Goal: Task Accomplishment & Management: Use online tool/utility

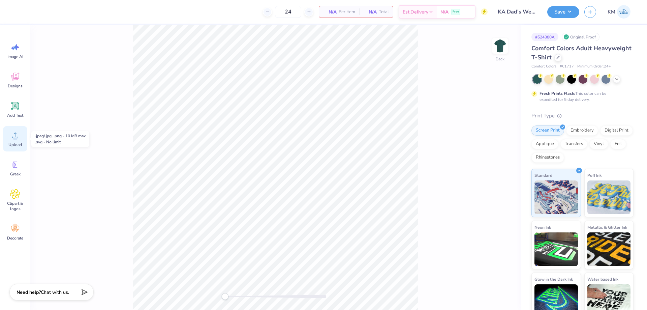
click at [12, 131] on icon at bounding box center [15, 135] width 10 height 10
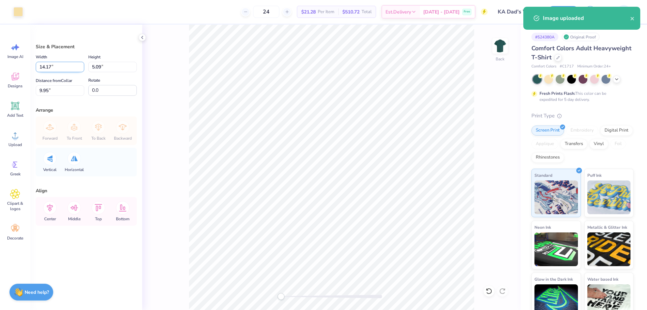
click at [62, 69] on input "14.17" at bounding box center [60, 67] width 49 height 10
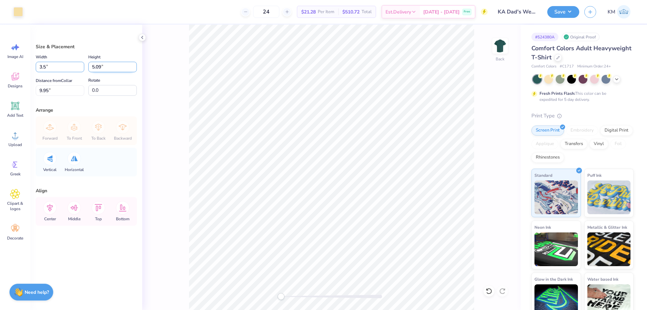
type input "3.50"
type input "1.26"
type input "11.87"
click at [65, 91] on input "11.87" at bounding box center [60, 90] width 49 height 10
type input "3"
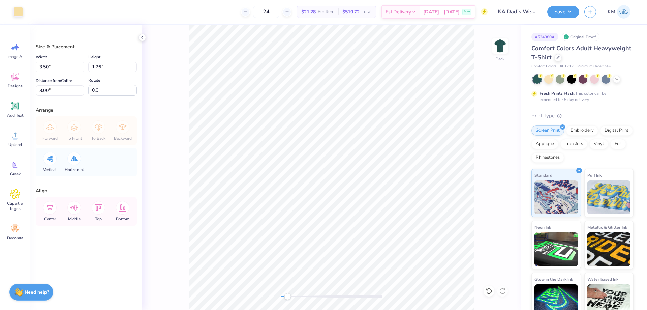
drag, startPoint x: 279, startPoint y: 296, endPoint x: 288, endPoint y: 294, distance: 9.6
click at [288, 294] on div "Accessibility label" at bounding box center [287, 296] width 7 height 7
click at [245, 297] on div "Back" at bounding box center [331, 167] width 378 height 285
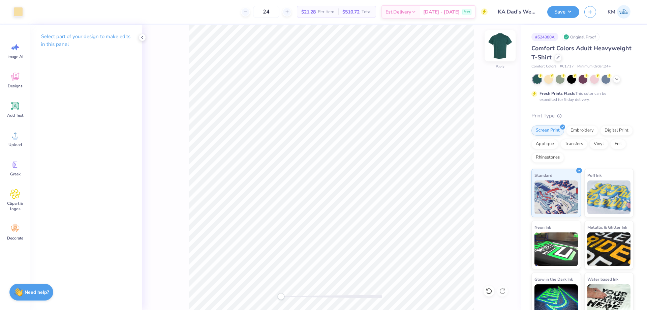
click at [500, 47] on img at bounding box center [500, 45] width 27 height 27
click at [23, 84] on span "Designs" at bounding box center [15, 85] width 15 height 5
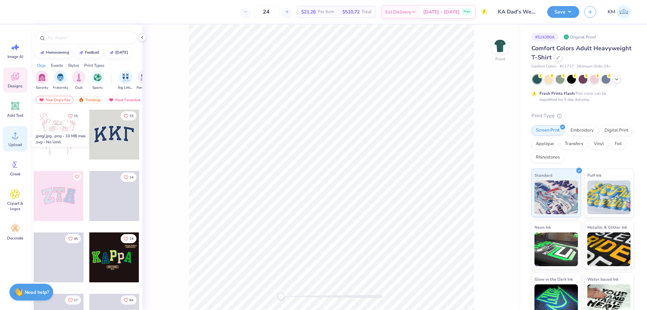
click at [14, 137] on circle at bounding box center [15, 137] width 5 height 5
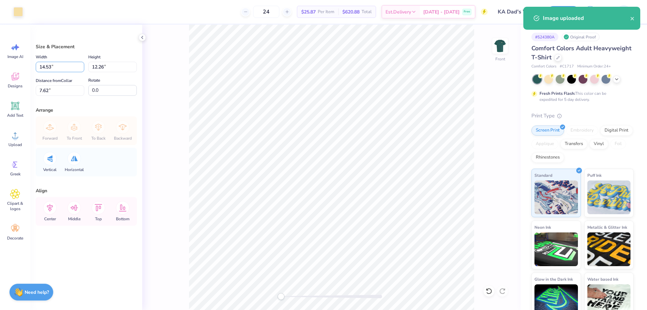
drag, startPoint x: 63, startPoint y: 69, endPoint x: 2, endPoint y: 70, distance: 60.3
click at [3, 70] on div "Art colors 24 $25.87 Per Item $620.88 Total Est. Delivery Oct 7 - 10 Free Desig…" at bounding box center [323, 155] width 647 height 310
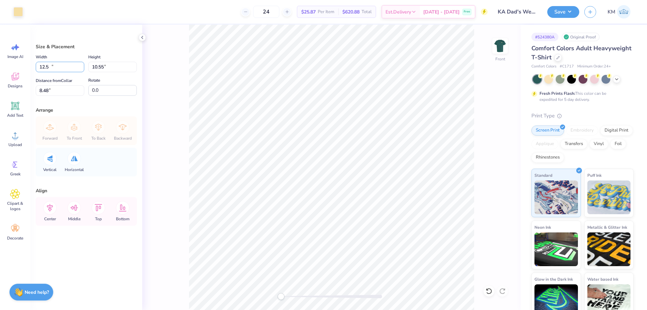
type input "12.50"
type input "10.55"
click at [63, 92] on input "8.48" at bounding box center [60, 90] width 49 height 10
type input "3"
click at [504, 47] on img at bounding box center [500, 45] width 27 height 27
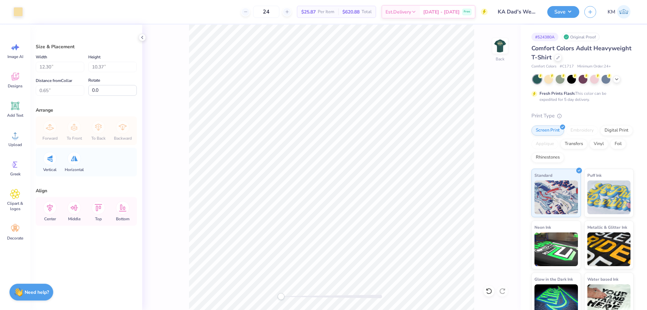
type input "3.50"
type input "1.26"
type input "3.00"
click at [496, 48] on img at bounding box center [500, 45] width 27 height 27
type input "12.50"
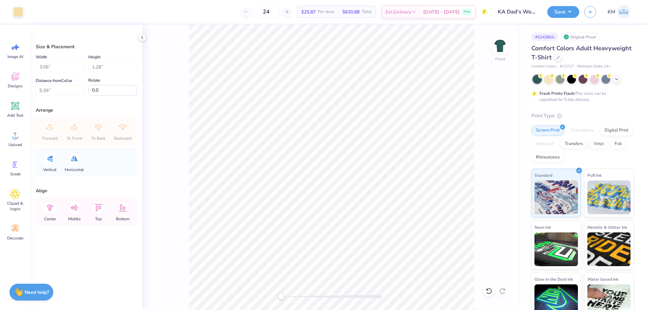
type input "10.55"
type input "3.00"
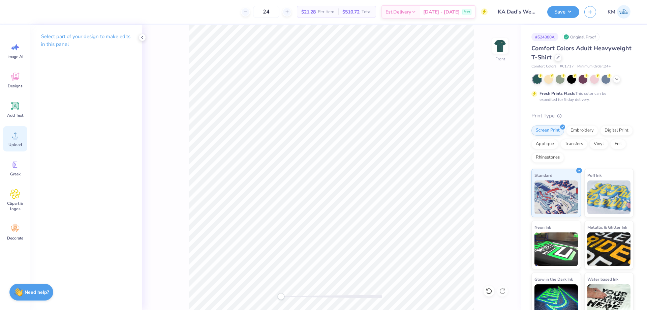
click at [19, 137] on icon at bounding box center [15, 135] width 10 height 10
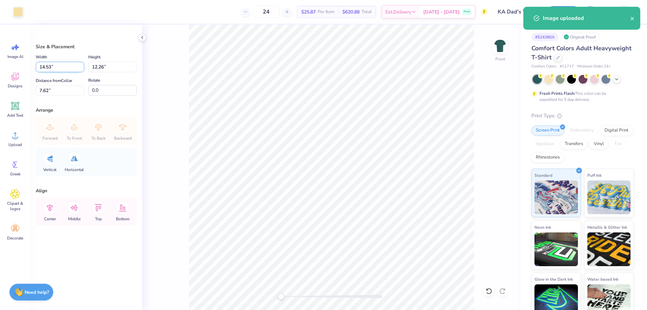
click at [55, 66] on input "14.53" at bounding box center [60, 67] width 49 height 10
type input "12.50"
type input "10.55"
type input "8.48"
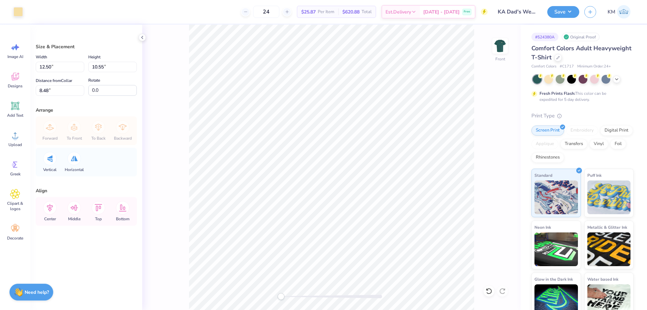
click at [178, 74] on div "Front" at bounding box center [331, 167] width 378 height 285
click at [57, 92] on input "8.48" at bounding box center [60, 90] width 49 height 10
type input "3"
click at [553, 14] on button "Save" at bounding box center [563, 11] width 32 height 12
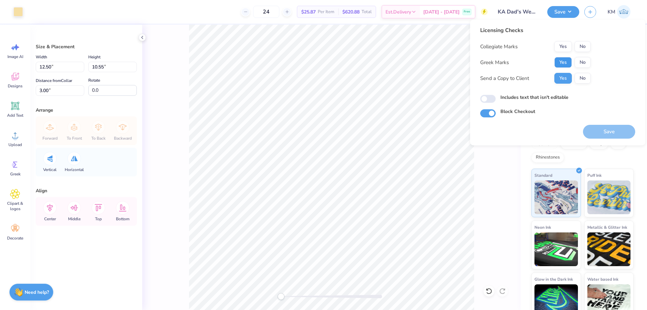
click at [566, 61] on button "Yes" at bounding box center [563, 62] width 18 height 11
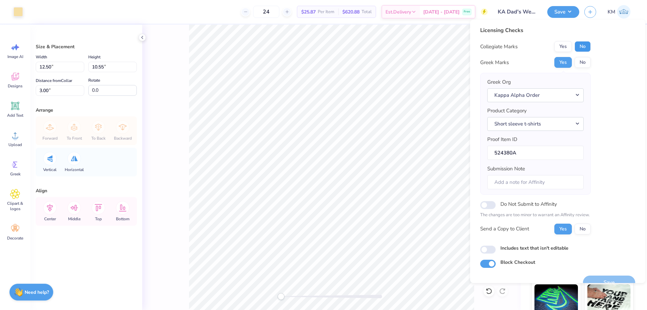
click at [580, 48] on button "No" at bounding box center [583, 46] width 16 height 11
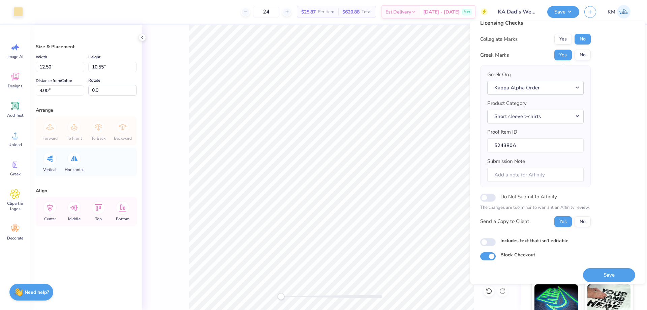
scroll to position [13, 0]
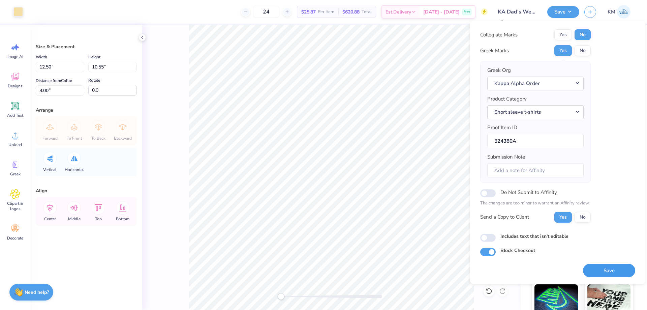
click at [599, 268] on button "Save" at bounding box center [609, 271] width 52 height 14
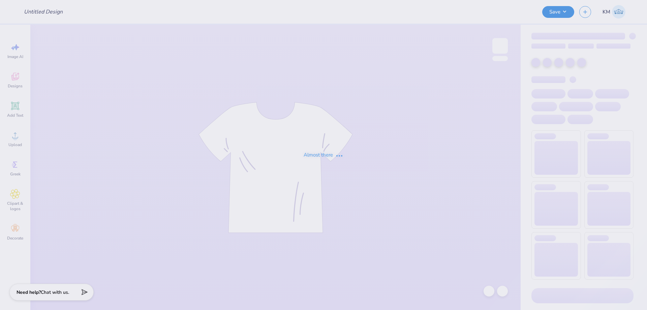
type input "UP Shirt Draft 1"
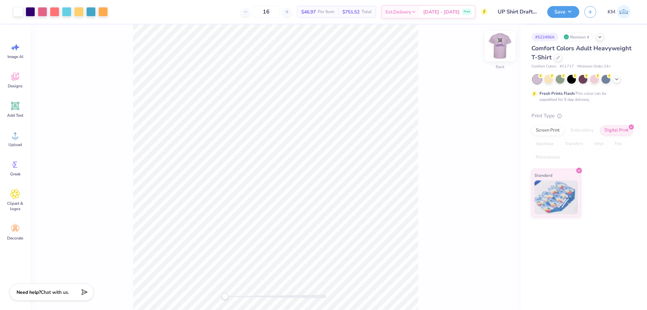
click at [499, 43] on img at bounding box center [500, 45] width 27 height 27
click at [509, 52] on div "Front" at bounding box center [275, 167] width 490 height 285
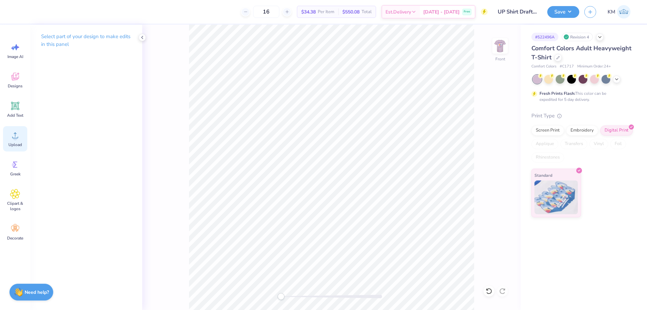
click at [11, 145] on span "Upload" at bounding box center [14, 144] width 13 height 5
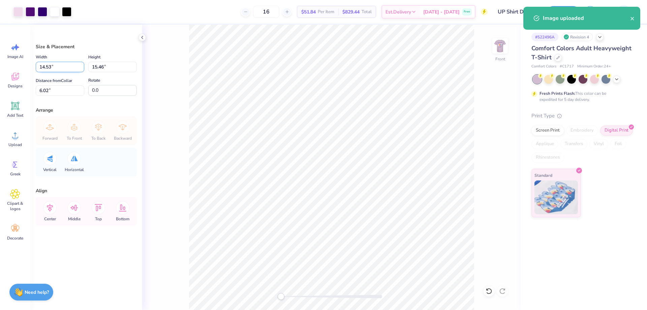
click at [57, 68] on input "14.53" at bounding box center [60, 67] width 49 height 10
type input "10.00"
type input "10.64"
type input "8.43"
click at [172, 94] on div "Front" at bounding box center [331, 167] width 378 height 285
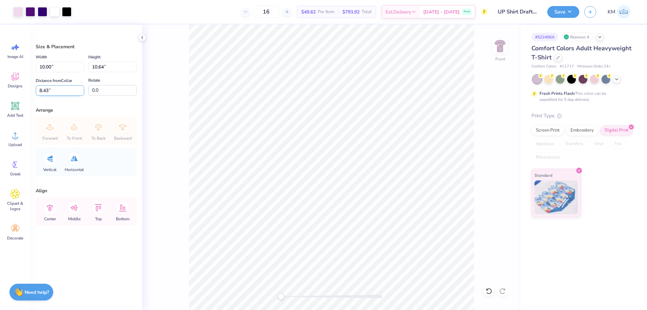
click at [60, 90] on input "8.43" at bounding box center [60, 90] width 49 height 10
type input "3"
click at [496, 47] on img at bounding box center [500, 45] width 27 height 27
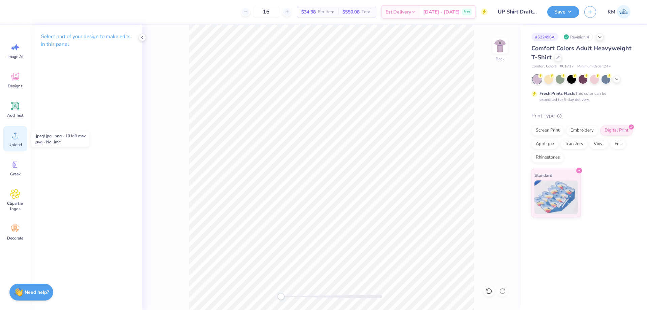
click at [16, 138] on circle at bounding box center [15, 137] width 5 height 5
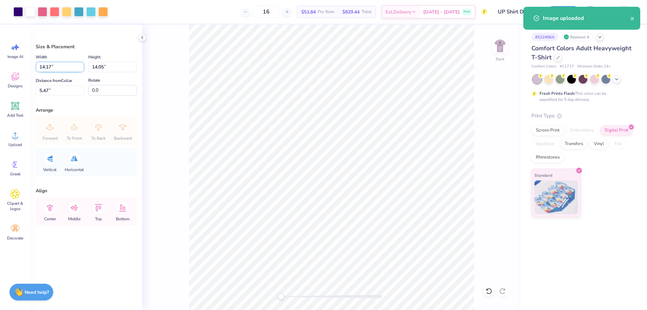
click at [54, 66] on input "14.17" at bounding box center [60, 67] width 49 height 10
type input "10.00"
type input "9.92"
type input "7.54"
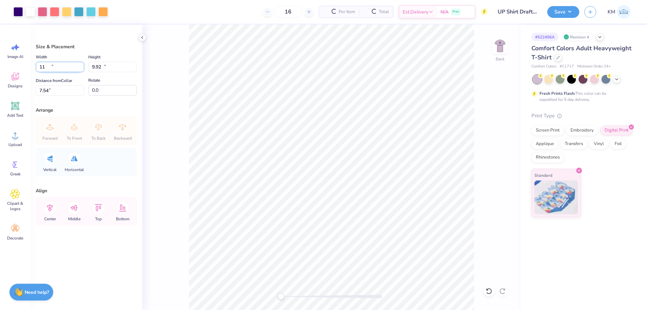
type input "11.00"
type input "10.91"
click at [63, 91] on input "7.05" at bounding box center [60, 90] width 49 height 10
type input "3"
click at [506, 45] on img at bounding box center [500, 45] width 27 height 27
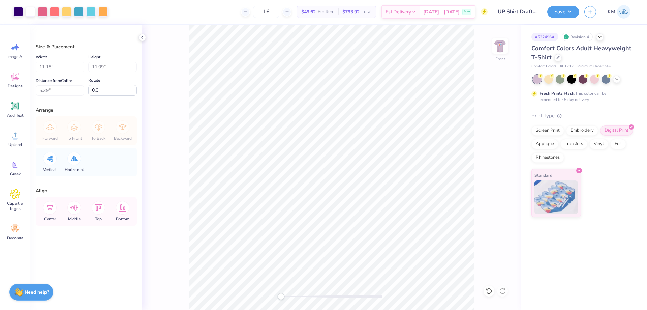
type input "10.00"
type input "10.64"
type input "3.00"
click at [567, 9] on button "Save" at bounding box center [563, 11] width 32 height 12
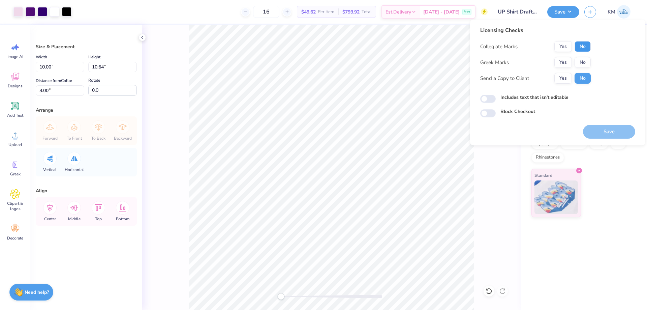
click at [579, 45] on button "No" at bounding box center [583, 46] width 16 height 11
click at [567, 61] on button "Yes" at bounding box center [563, 62] width 18 height 11
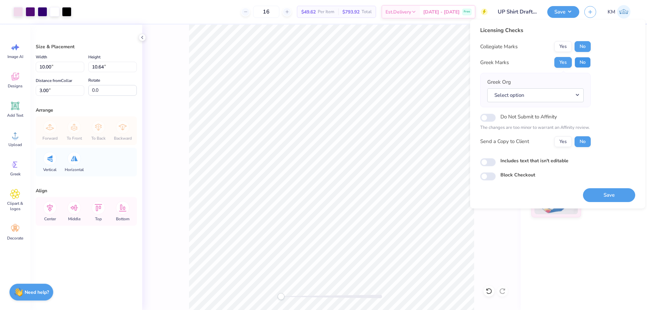
click at [575, 60] on button "No" at bounding box center [583, 62] width 16 height 11
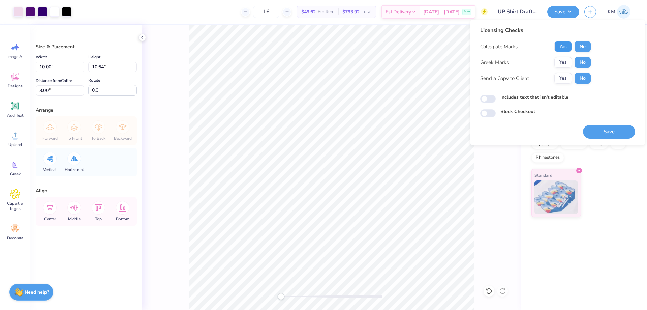
click at [565, 48] on button "Yes" at bounding box center [563, 46] width 18 height 11
click at [567, 79] on button "Yes" at bounding box center [563, 78] width 18 height 11
click at [598, 130] on button "Save" at bounding box center [609, 132] width 52 height 14
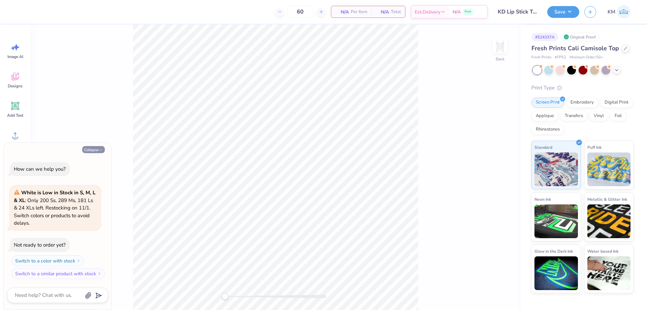
click at [94, 150] on button "Collapse" at bounding box center [93, 149] width 23 height 7
type textarea "x"
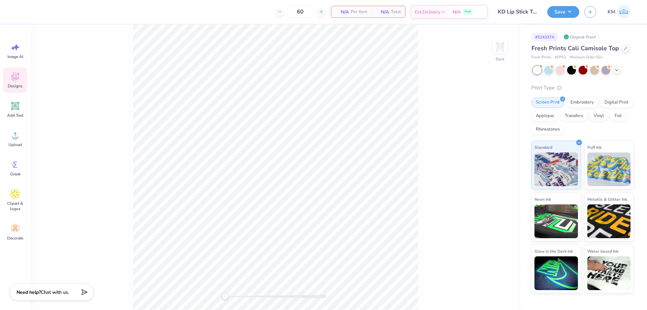
click at [18, 83] on div "Designs" at bounding box center [15, 79] width 24 height 25
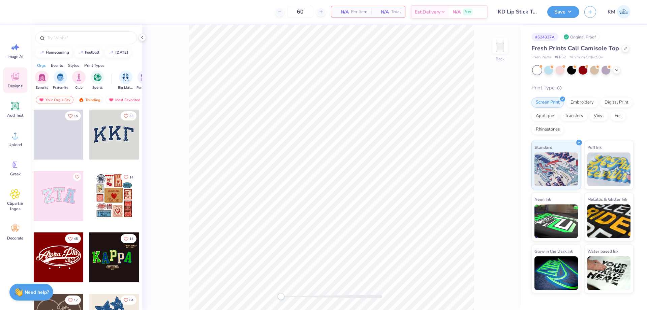
click at [115, 145] on div at bounding box center [64, 135] width 150 height 50
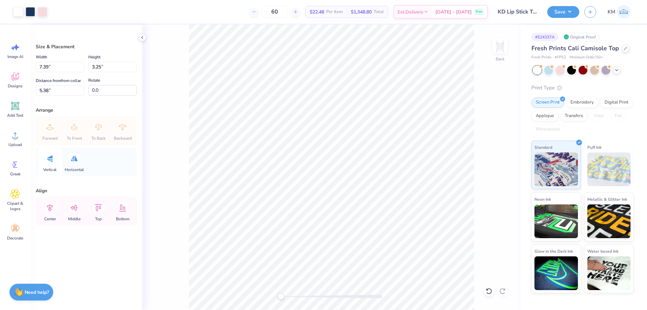
click at [55, 158] on div at bounding box center [49, 158] width 13 height 13
click at [59, 159] on div "Vertical" at bounding box center [50, 162] width 24 height 29
click at [67, 160] on div "Horizontal" at bounding box center [74, 162] width 24 height 29
drag, startPoint x: 102, startPoint y: 92, endPoint x: 64, endPoint y: 92, distance: 38.4
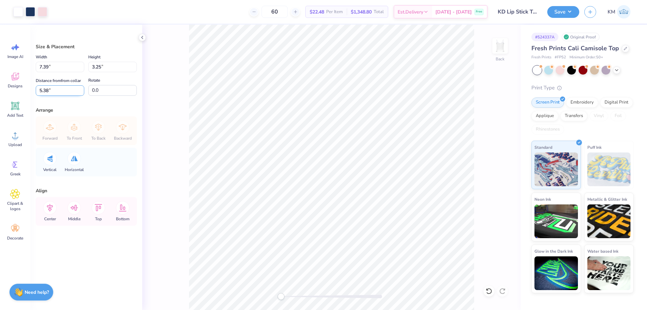
click at [64, 92] on div "Distance from from collar 5.38 5.38 " Rotate 0.0" at bounding box center [86, 86] width 101 height 20
type input "90.0"
type input "4.58"
type input "10.43"
type input "0.27"
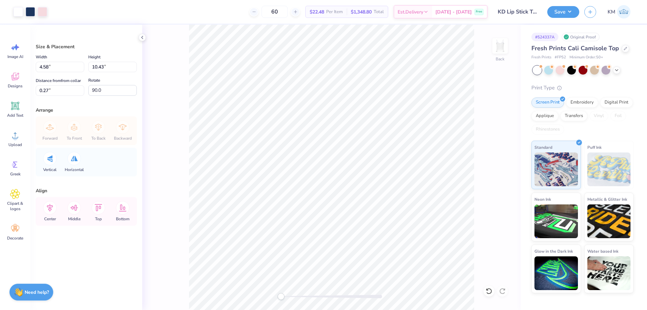
type input "4.64"
type input "10.57"
type input "1.85"
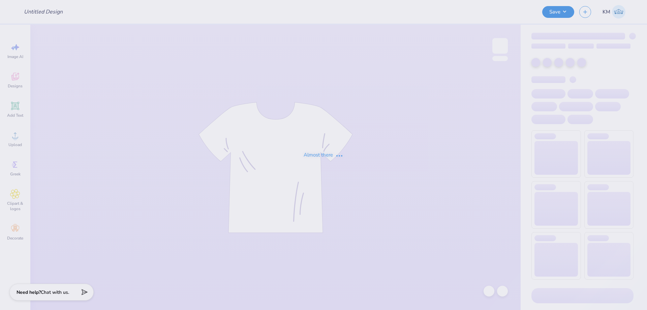
type input "KD Lip Stick Tank"
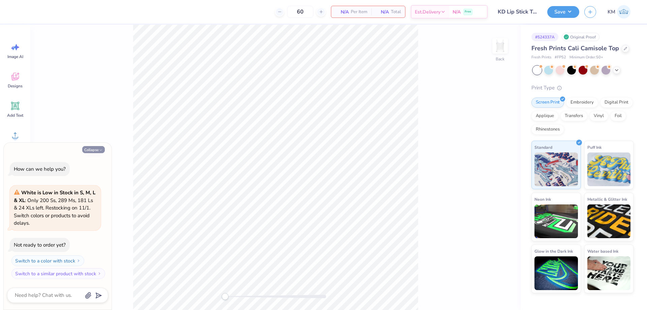
click at [87, 147] on button "Collapse" at bounding box center [93, 149] width 23 height 7
type textarea "x"
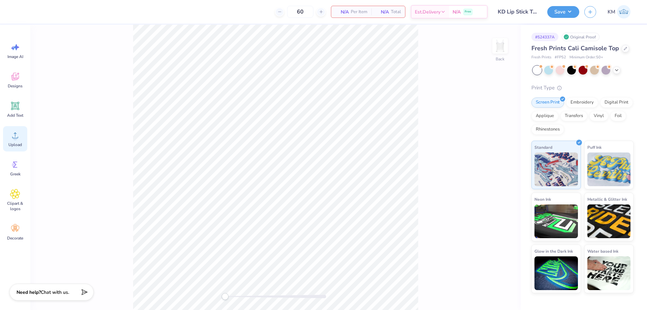
click at [17, 143] on span "Upload" at bounding box center [14, 144] width 13 height 5
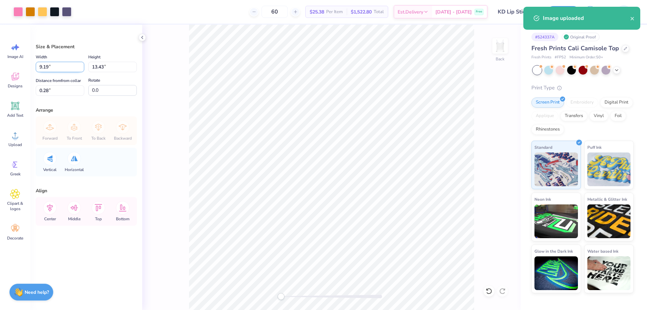
click at [68, 63] on input "9.19" at bounding box center [60, 67] width 49 height 10
type input "7.00"
type input "10.23"
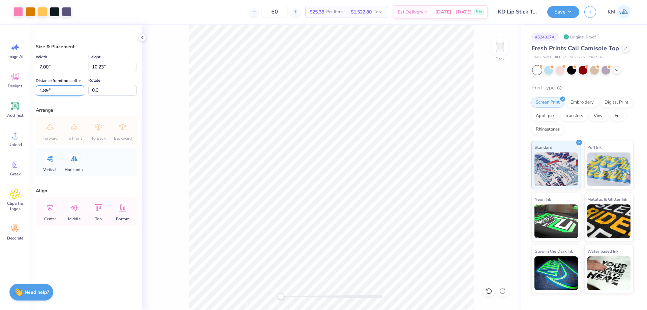
click at [71, 89] on input "1.89" at bounding box center [60, 90] width 49 height 10
drag, startPoint x: 49, startPoint y: 89, endPoint x: 26, endPoint y: 89, distance: 22.9
click at [26, 89] on div "Art colors 60 $25.38 Per Item $1,522.80 Total Est. Delivery Oct 7 - 10 Free Des…" at bounding box center [323, 155] width 647 height 310
type input "1"
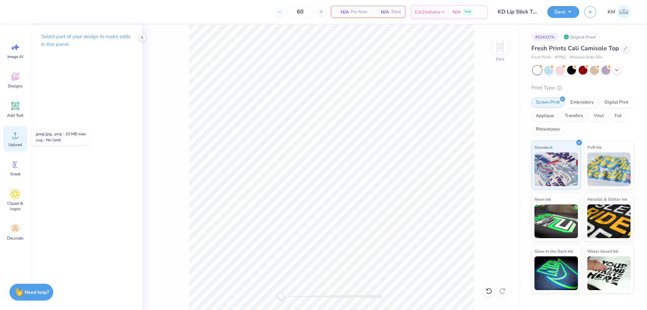
click at [14, 137] on circle at bounding box center [15, 137] width 5 height 5
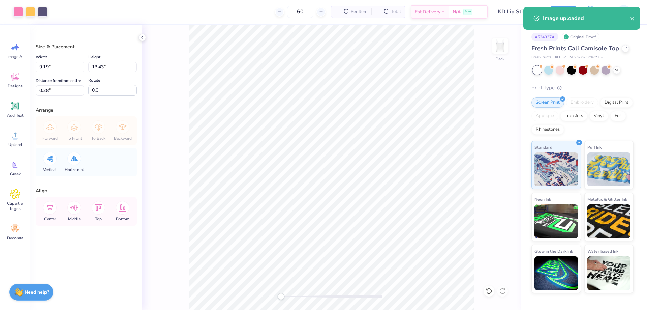
click at [56, 59] on div "Width 9.19 9.19 "" at bounding box center [60, 62] width 49 height 19
click at [50, 65] on input "9.19" at bounding box center [60, 67] width 49 height 10
type input "7.00"
type input "10.23"
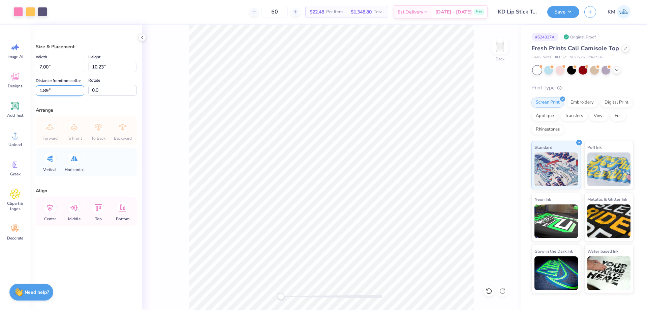
click at [69, 92] on input "1.89" at bounding box center [60, 90] width 49 height 10
type input "1"
click at [171, 82] on div "Back" at bounding box center [331, 167] width 378 height 285
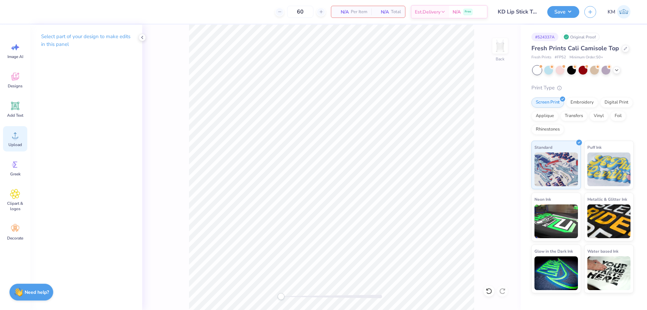
click at [13, 142] on div "Upload" at bounding box center [15, 138] width 24 height 25
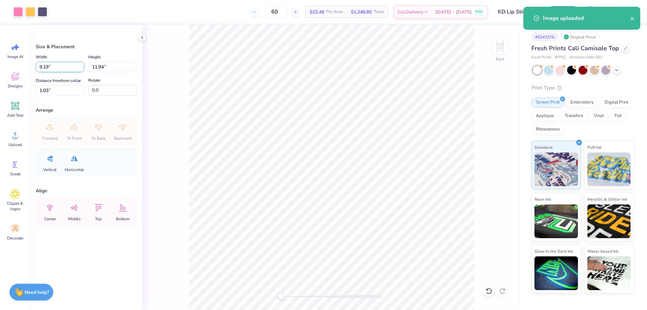
click at [48, 67] on input "9.19" at bounding box center [60, 67] width 49 height 10
type input "7.00"
type input "9.09"
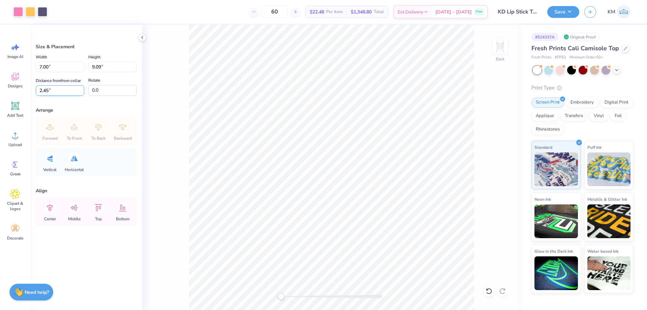
click at [68, 90] on input "2.45" at bounding box center [60, 90] width 49 height 10
click at [57, 91] on input "2.45" at bounding box center [60, 90] width 49 height 10
type input "1"
click at [98, 69] on input "9.09" at bounding box center [112, 67] width 49 height 10
click at [180, 66] on div "Back" at bounding box center [331, 167] width 378 height 285
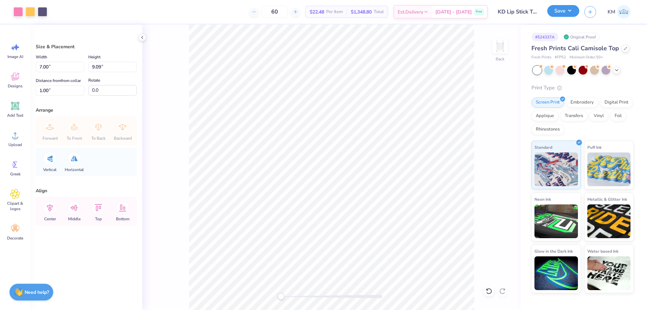
click at [568, 9] on button "Save" at bounding box center [563, 11] width 32 height 12
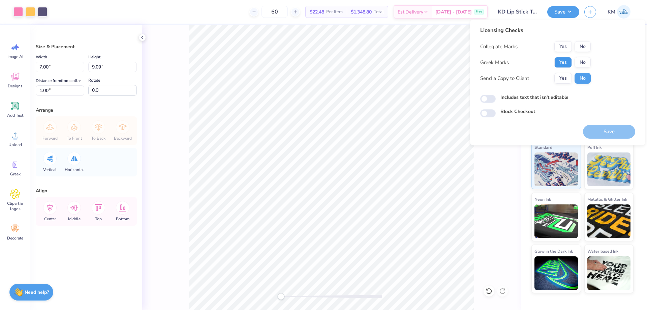
click at [568, 62] on button "Yes" at bounding box center [563, 62] width 18 height 11
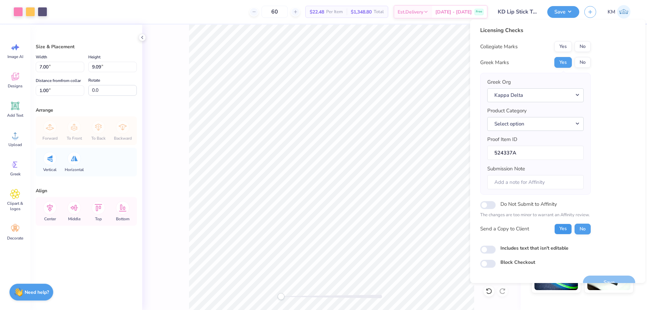
click at [570, 224] on button "Yes" at bounding box center [563, 228] width 18 height 11
click at [584, 43] on button "No" at bounding box center [583, 46] width 16 height 11
click at [537, 125] on button "Select option" at bounding box center [535, 124] width 96 height 14
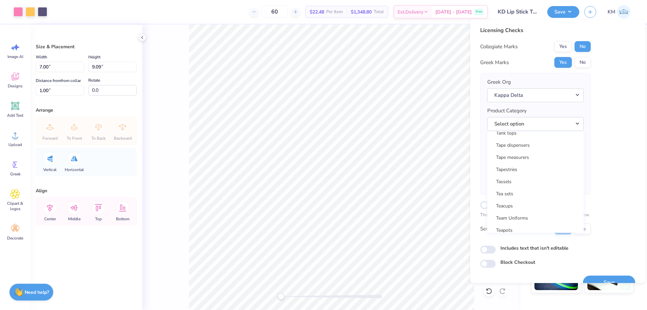
scroll to position [10879, 0]
click at [517, 167] on link "Tank tops" at bounding box center [535, 166] width 91 height 11
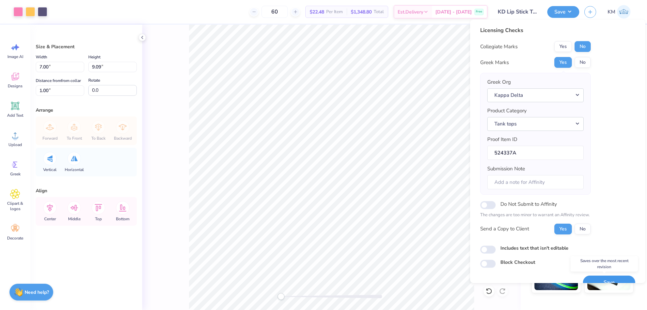
click at [597, 275] on button "Save" at bounding box center [609, 282] width 52 height 14
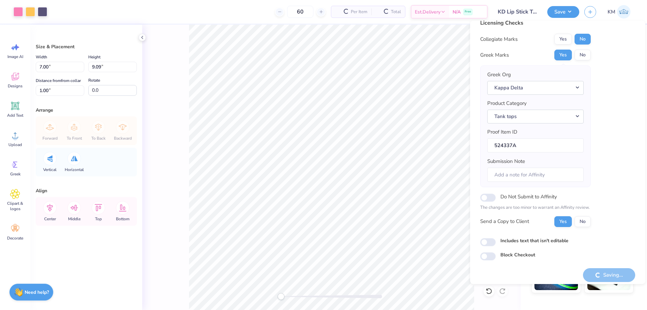
scroll to position [13, 0]
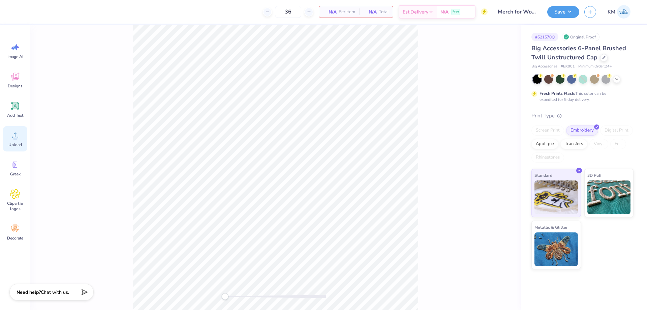
click at [10, 135] on div "Upload" at bounding box center [15, 138] width 24 height 25
click at [19, 81] on icon at bounding box center [15, 76] width 10 height 10
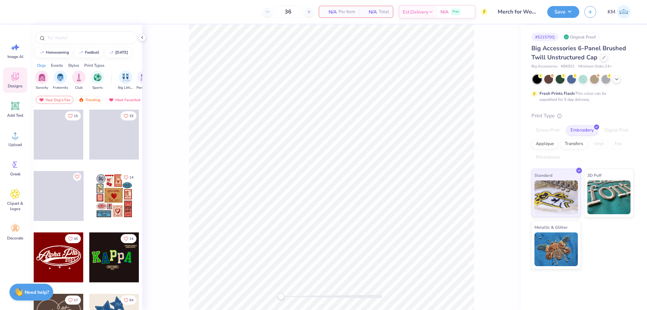
click at [100, 133] on span at bounding box center [114, 135] width 50 height 50
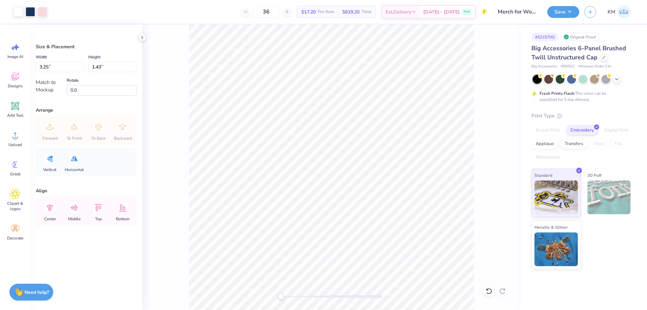
type input "4.12"
type input "1.81"
